Goal: Task Accomplishment & Management: Complete application form

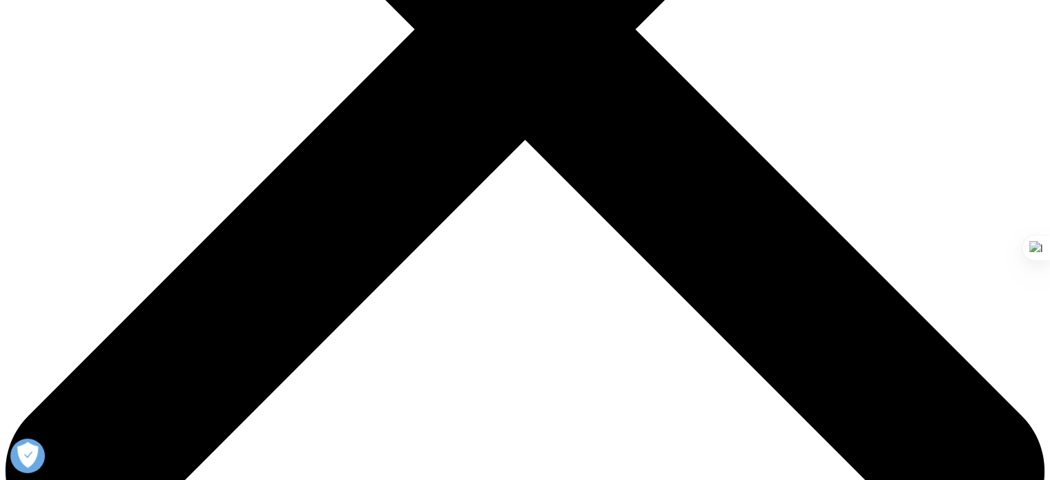
scroll to position [442, 0]
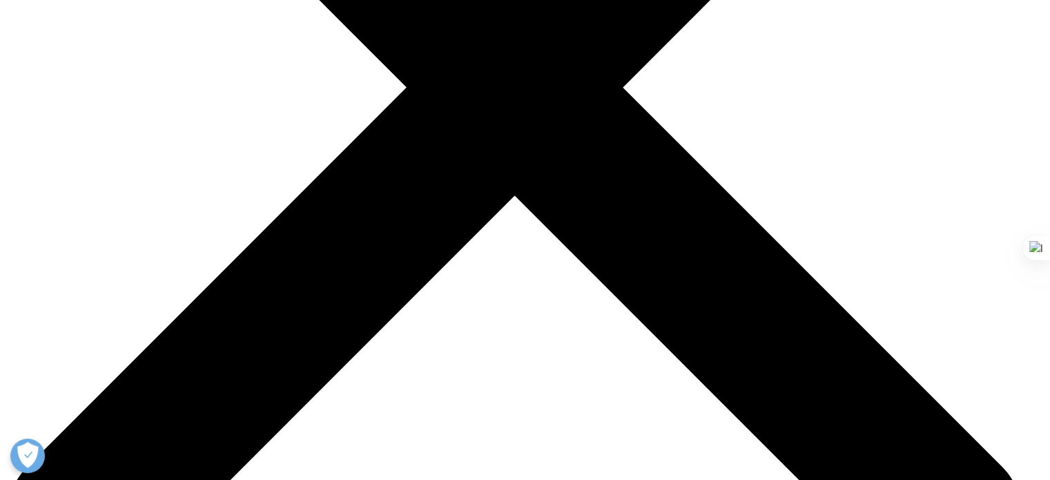
type input "[PERSON_NAME]"
type input "[EMAIL_ADDRESS][DOMAIN_NAME]"
select select "India"
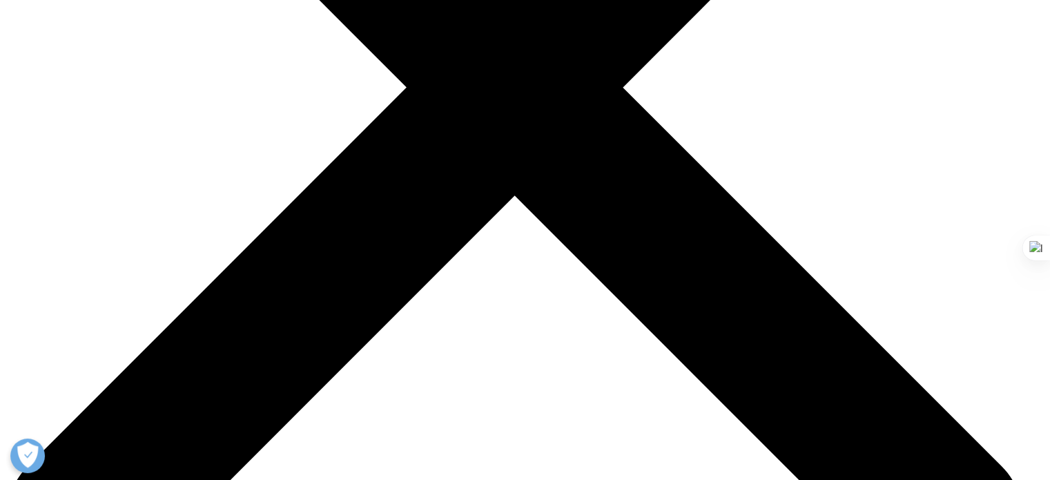
type input "student"
